Goal: Task Accomplishment & Management: Manage account settings

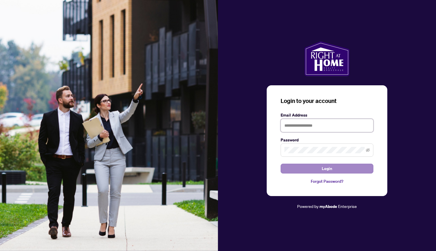
type input "**********"
click at [306, 165] on button "Login" at bounding box center [326, 169] width 93 height 10
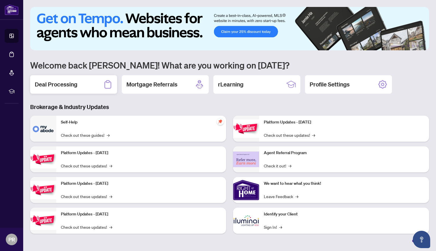
click at [85, 80] on div "Deal Processing" at bounding box center [73, 84] width 87 height 19
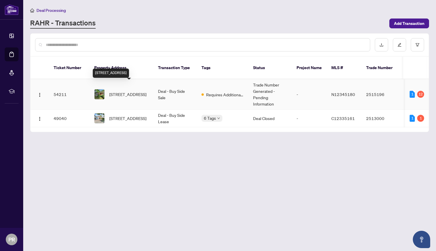
click at [141, 91] on span "[STREET_ADDRESS]" at bounding box center [127, 94] width 37 height 6
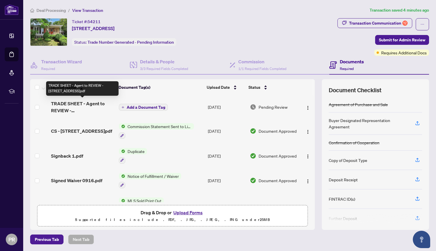
click at [101, 106] on span "TRADE SHEET - Agent to REVIEW - [STREET_ADDRESS]pdf" at bounding box center [82, 107] width 63 height 14
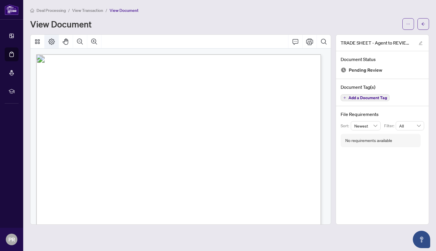
click at [47, 44] on button "Page Layout" at bounding box center [52, 42] width 14 height 14
click at [410, 27] on button "button" at bounding box center [408, 24] width 12 height 12
click at [379, 33] on span "Download" at bounding box center [387, 36] width 44 height 6
click at [420, 26] on button "button" at bounding box center [423, 24] width 12 height 12
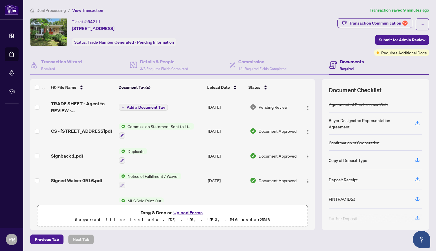
click at [161, 107] on span "Add a Document Tag" at bounding box center [146, 107] width 39 height 4
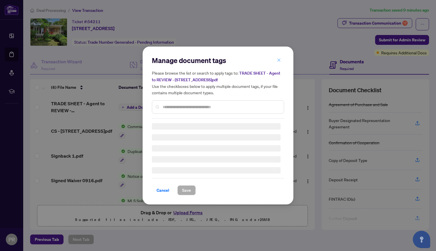
click at [276, 63] on button "button" at bounding box center [279, 60] width 12 height 10
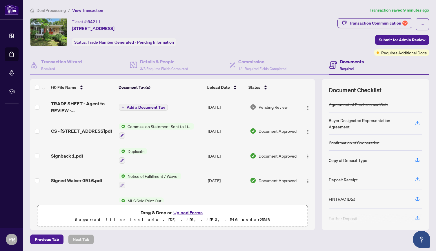
scroll to position [95, 0]
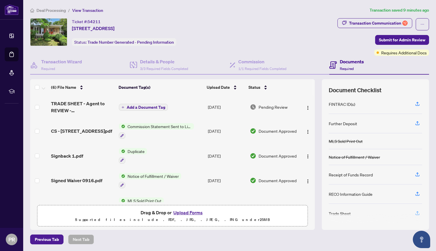
click at [416, 211] on icon "button" at bounding box center [417, 213] width 5 height 5
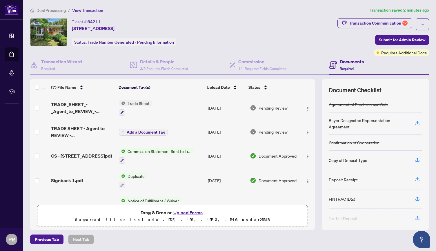
click at [357, 121] on div "Buyer Designated Representation Agreement" at bounding box center [367, 123] width 79 height 13
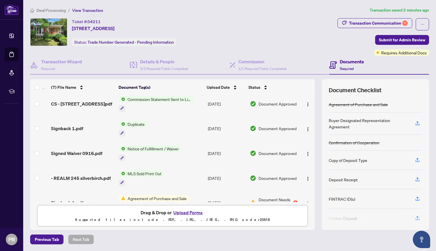
scroll to position [66, 0]
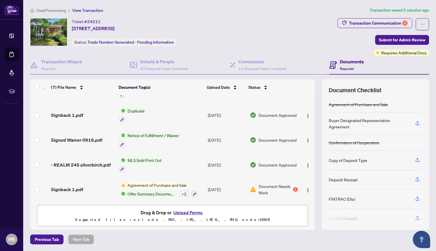
click at [144, 184] on span "Agreement of Purchase and Sale" at bounding box center [157, 185] width 64 height 6
click at [293, 189] on div "1" at bounding box center [295, 189] width 5 height 5
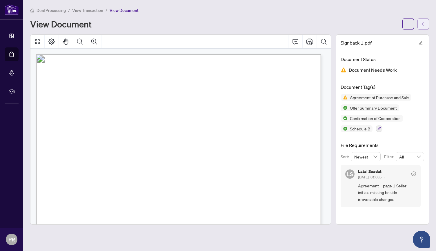
click at [424, 25] on icon "arrow-left" at bounding box center [423, 24] width 4 height 4
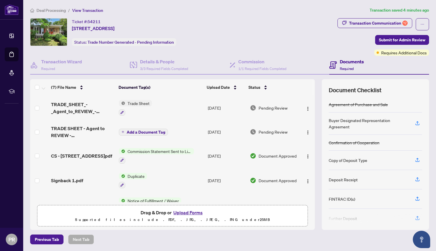
click at [348, 123] on div "Buyer Designated Representation Agreement" at bounding box center [367, 123] width 79 height 13
copy div "Buyer Designated Representation Agreement"
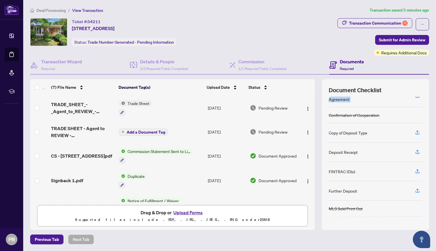
scroll to position [27, 0]
click at [418, 153] on icon "button" at bounding box center [417, 152] width 5 height 5
click at [416, 154] on span "button" at bounding box center [417, 152] width 5 height 9
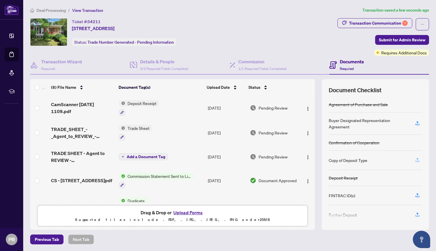
click at [416, 160] on icon "button" at bounding box center [417, 160] width 4 height 1
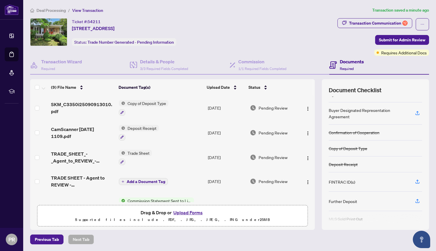
scroll to position [0, 0]
